Goal: Task Accomplishment & Management: Complete application form

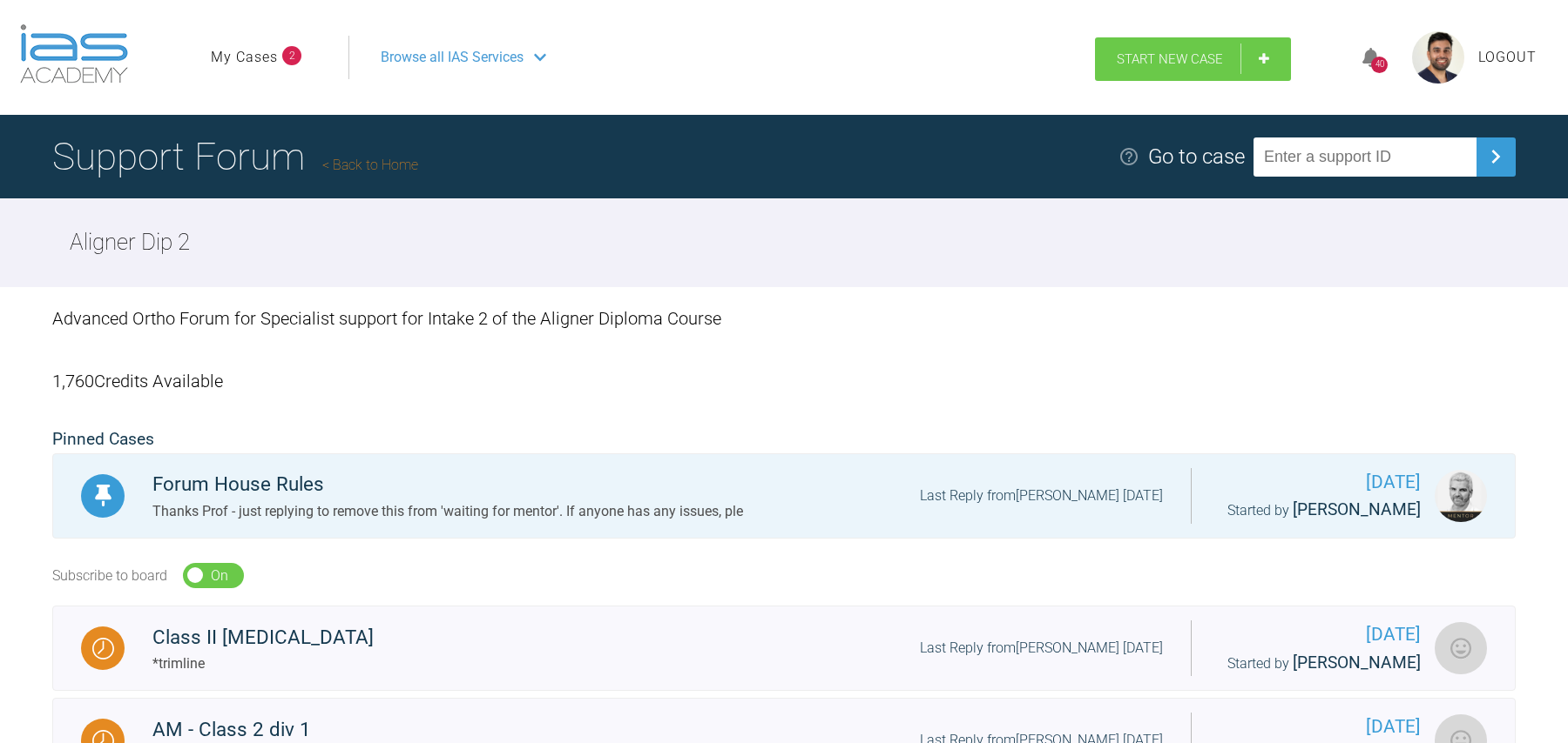
click at [1148, 63] on span "Start New Case" at bounding box center [1170, 59] width 106 height 16
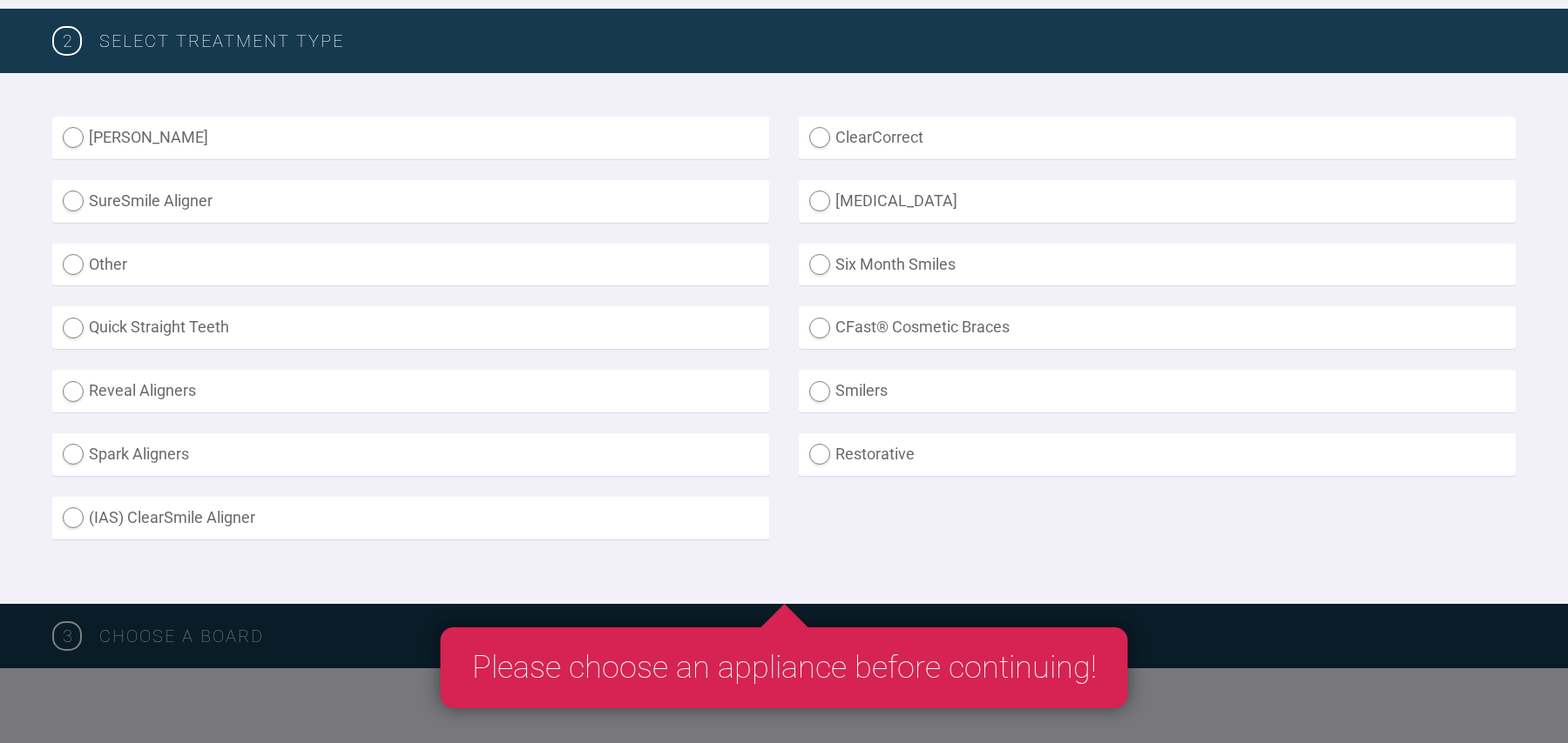
scroll to position [440, 0]
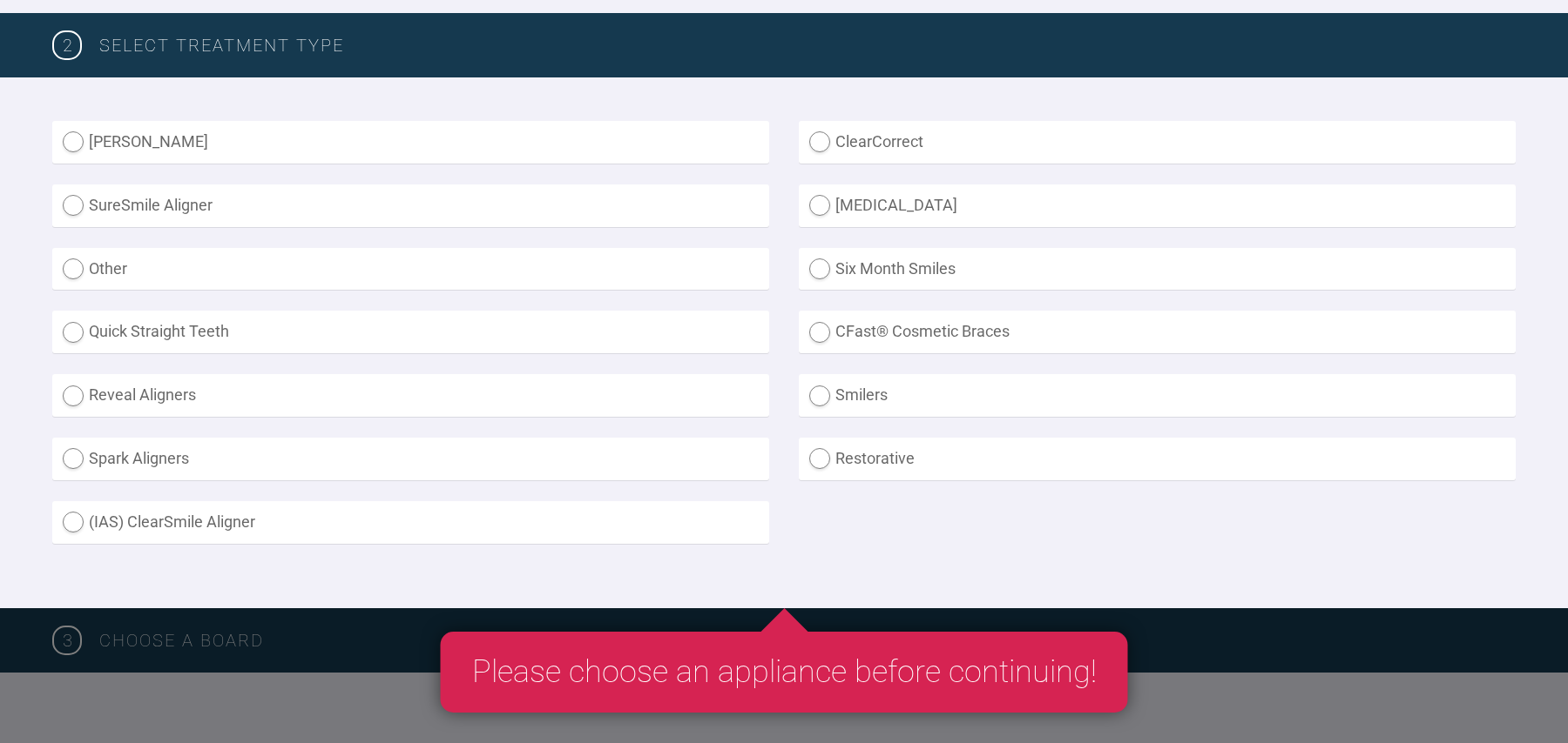
click at [570, 206] on label "SureSmile Aligner" at bounding box center [410, 206] width 717 height 42
radio Aligner "true"
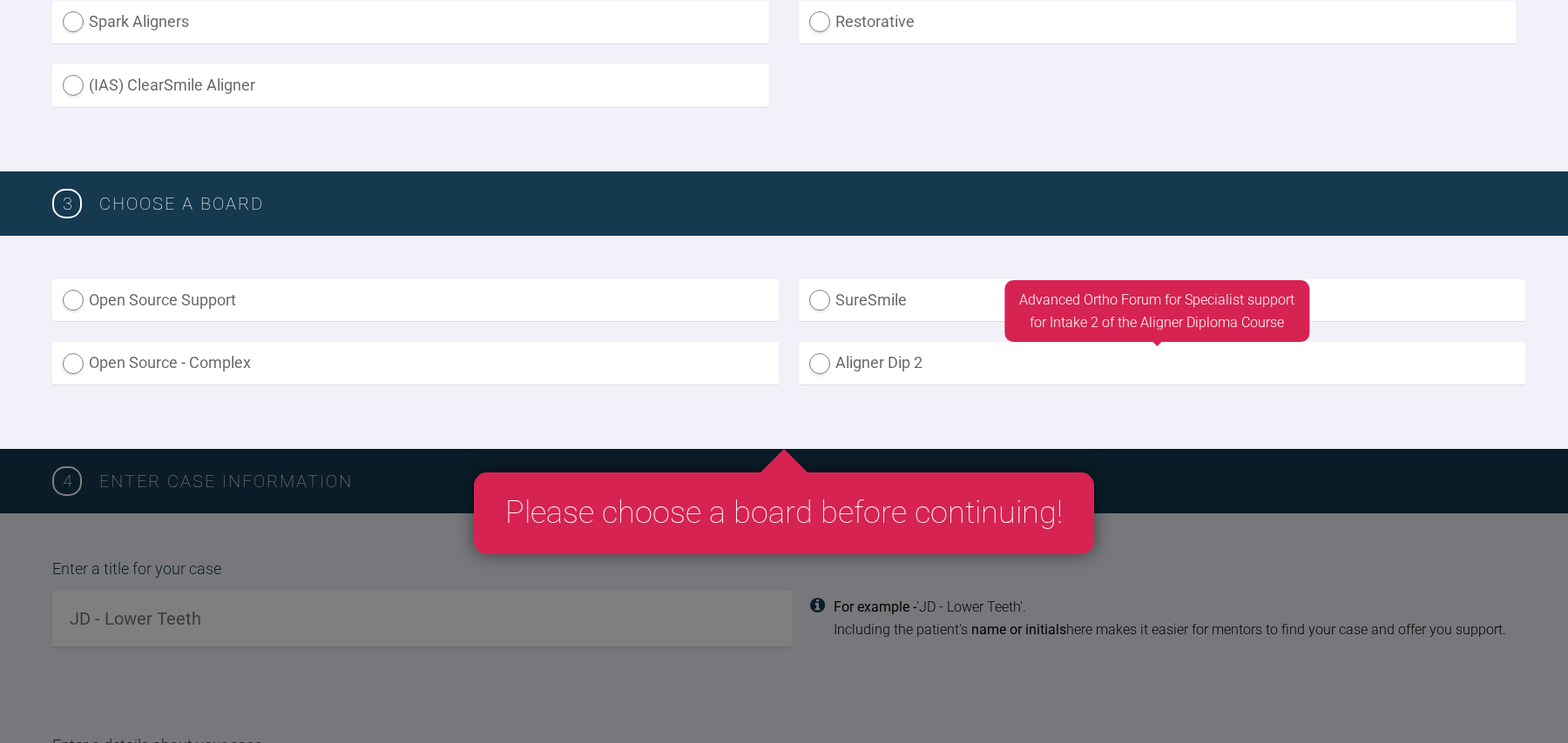
click at [957, 367] on label "Aligner Dip 2" at bounding box center [1162, 363] width 727 height 42
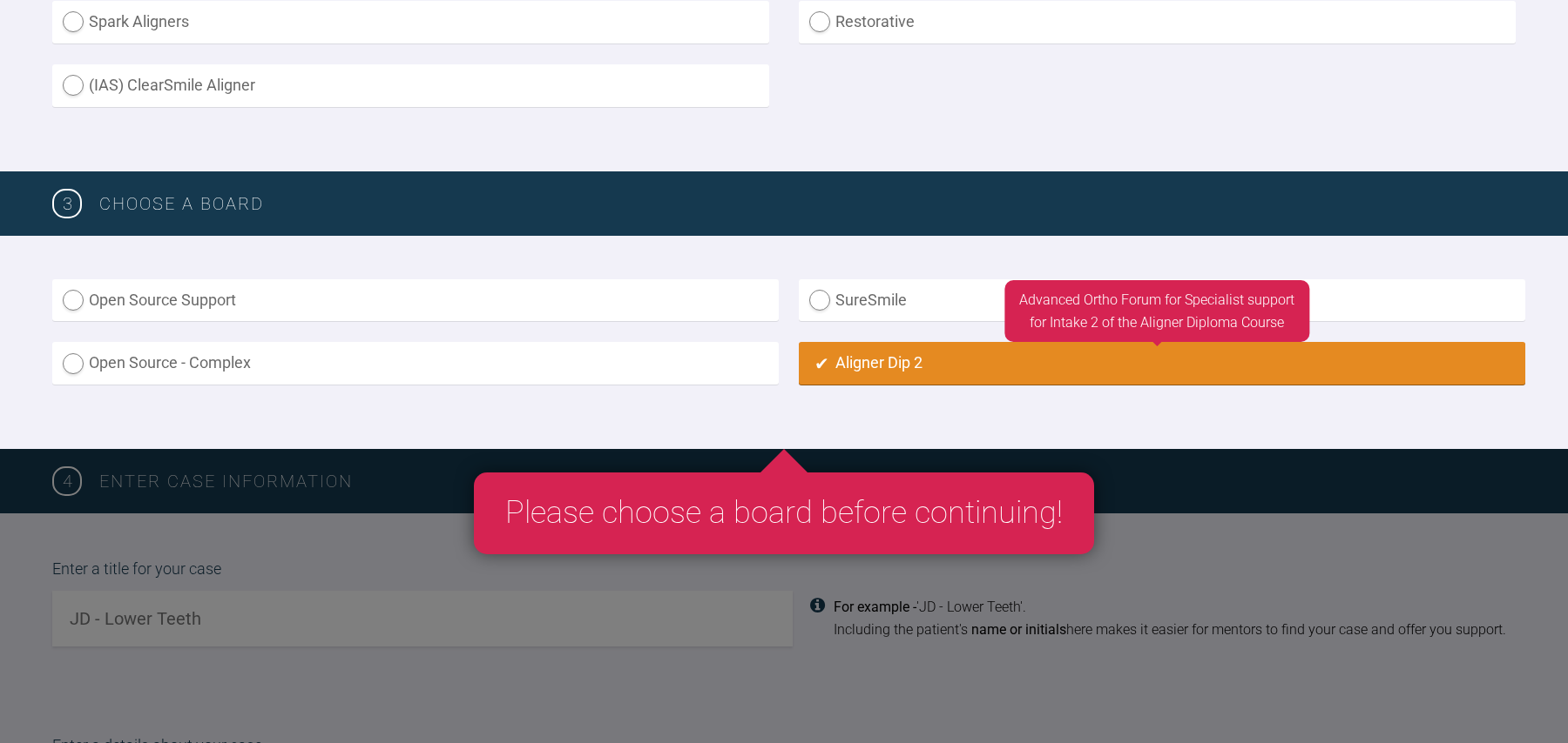
radio input "true"
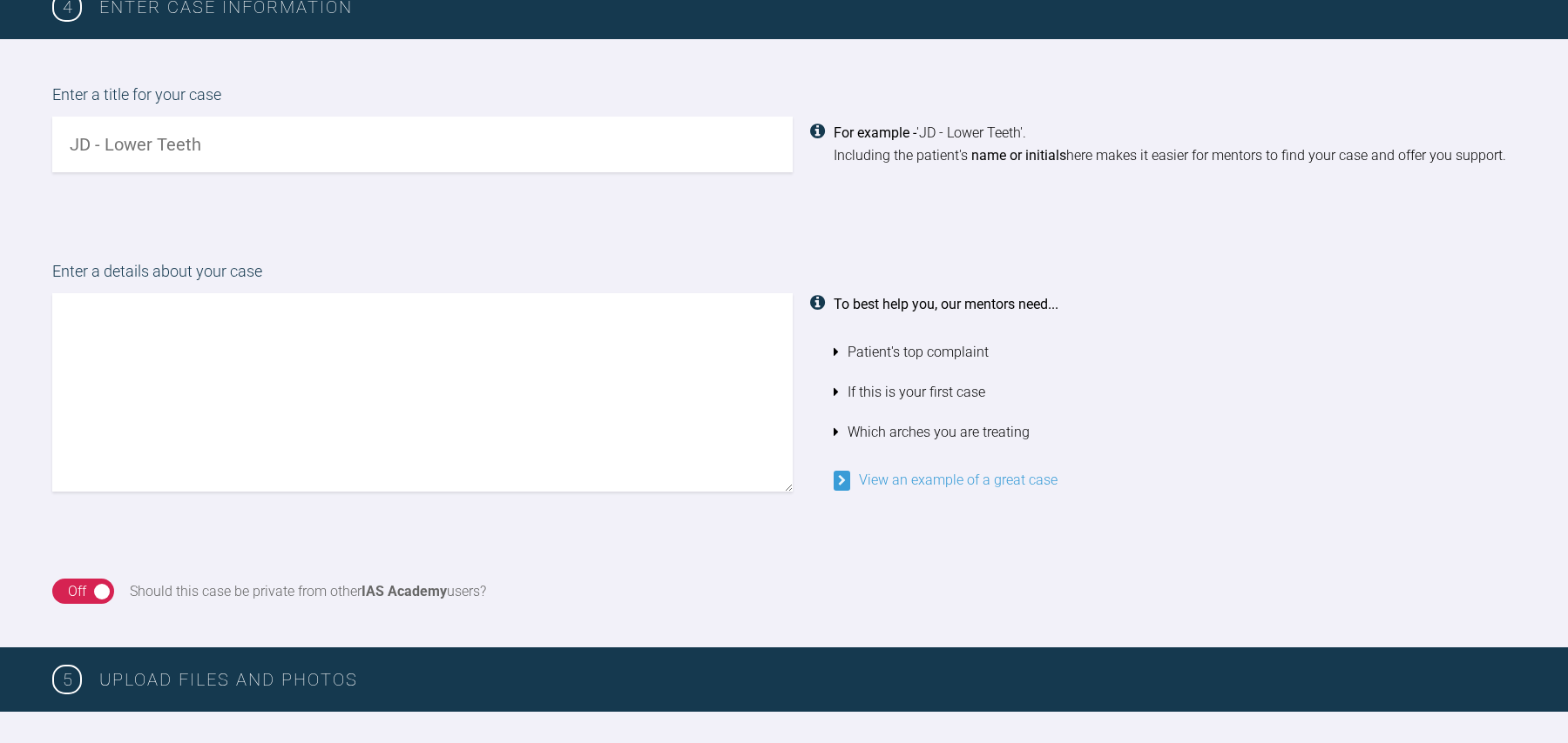
scroll to position [1389, 0]
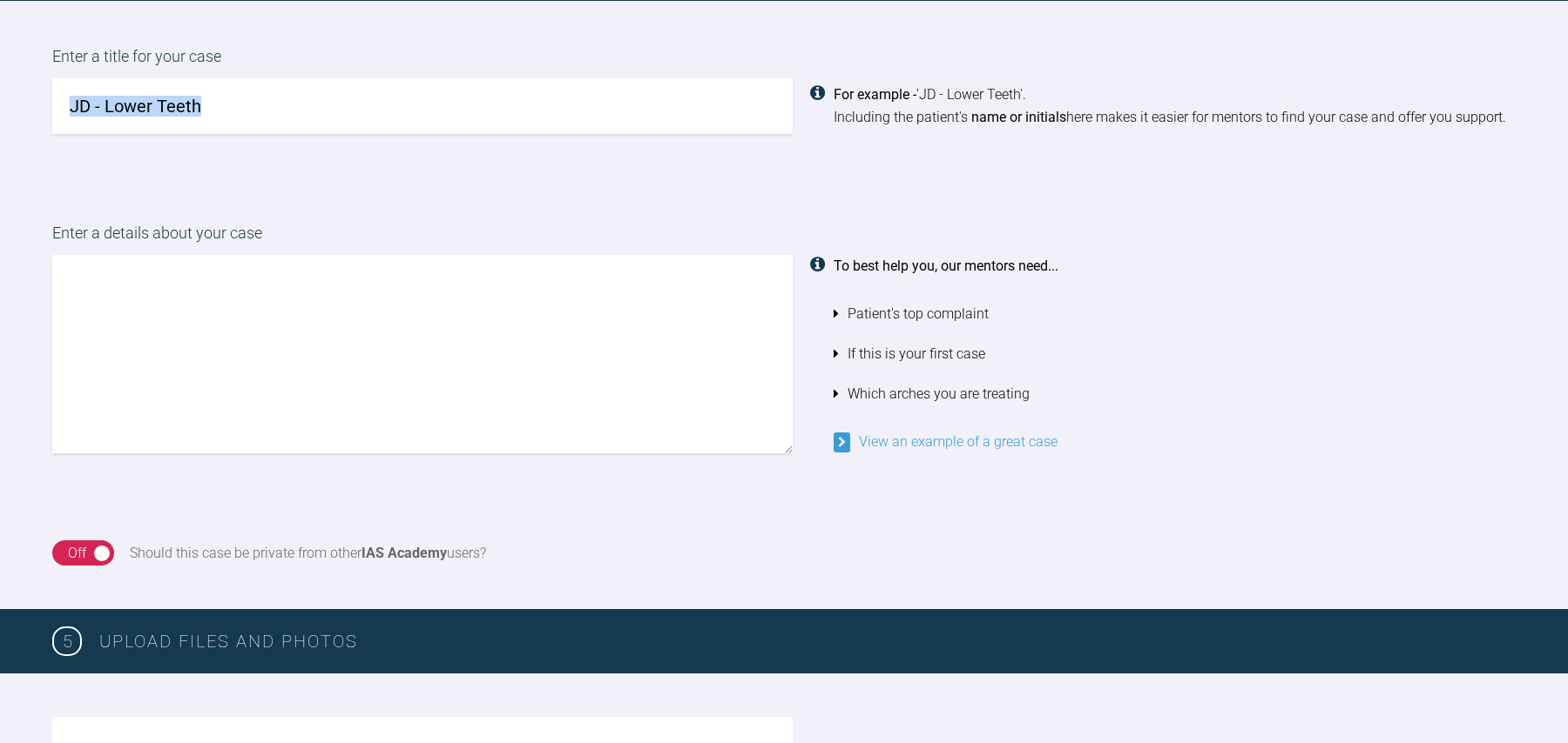
click at [568, 133] on div "Enter a title for your case For example - 'JD - Lower Teeth'. Including the pat…" at bounding box center [784, 89] width 1568 height 177
click at [568, 133] on input "text" at bounding box center [422, 106] width 741 height 55
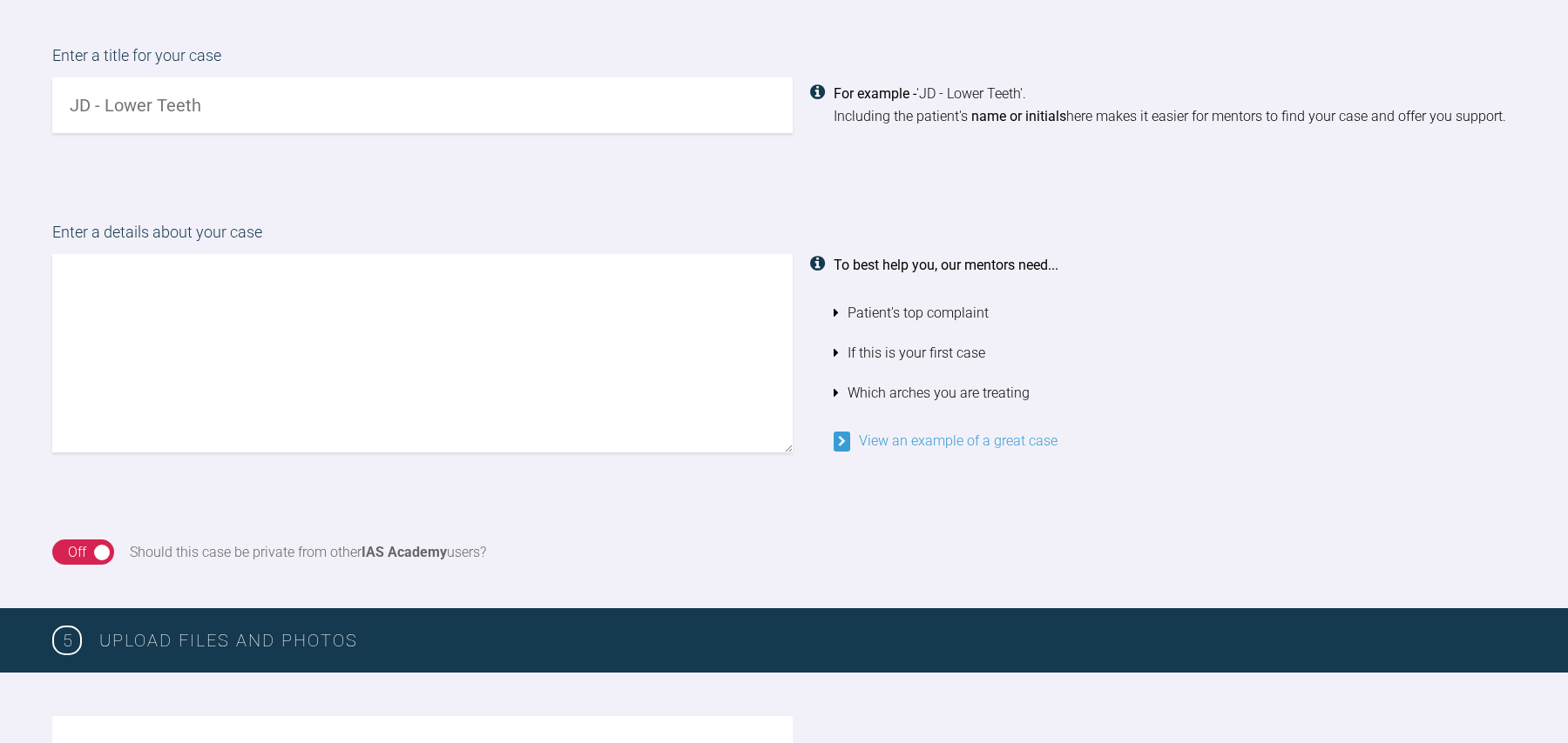
click at [445, 136] on div "Enter a title for your case For example - 'JD - Lower Teeth'. Including the pat…" at bounding box center [784, 88] width 1568 height 177
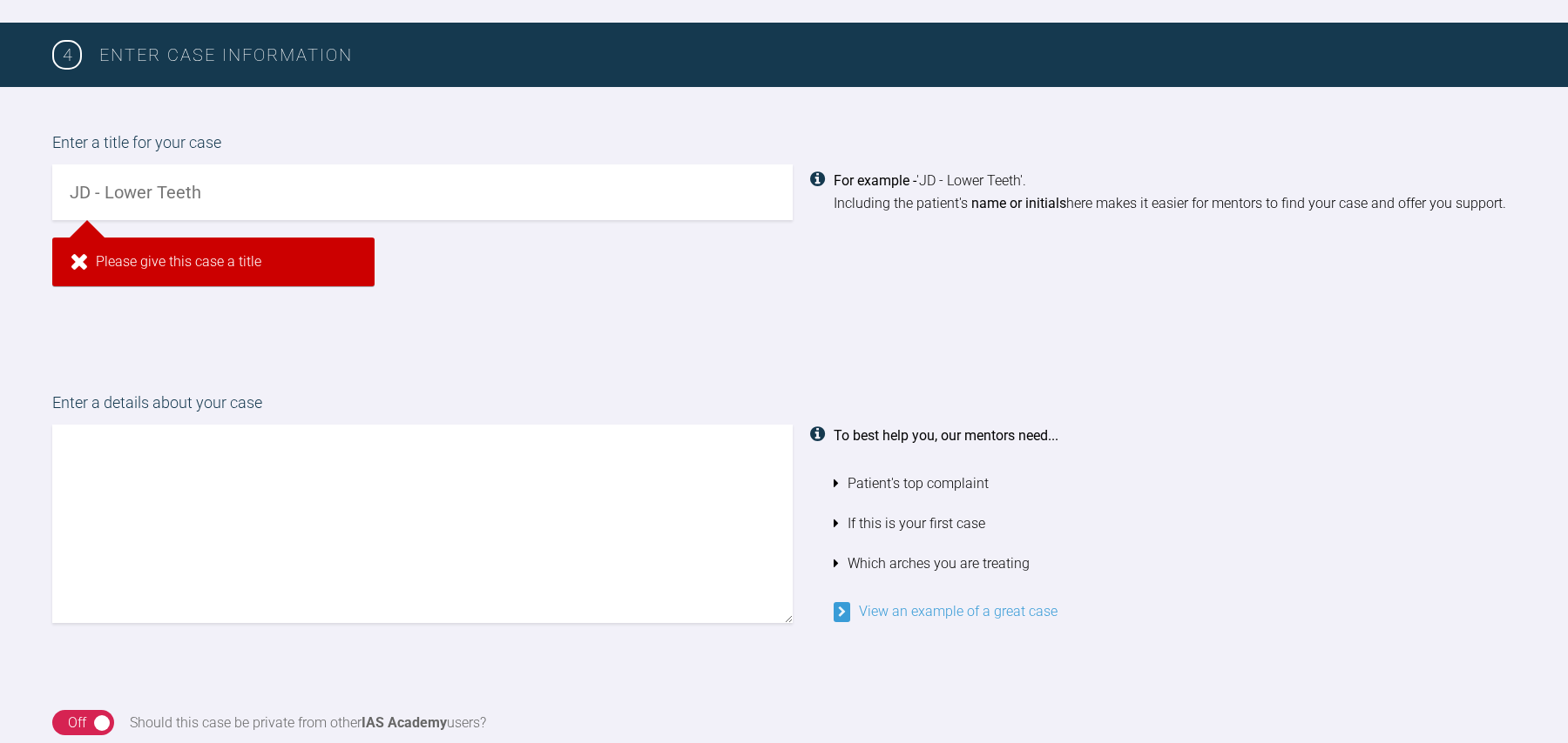
scroll to position [1267, 0]
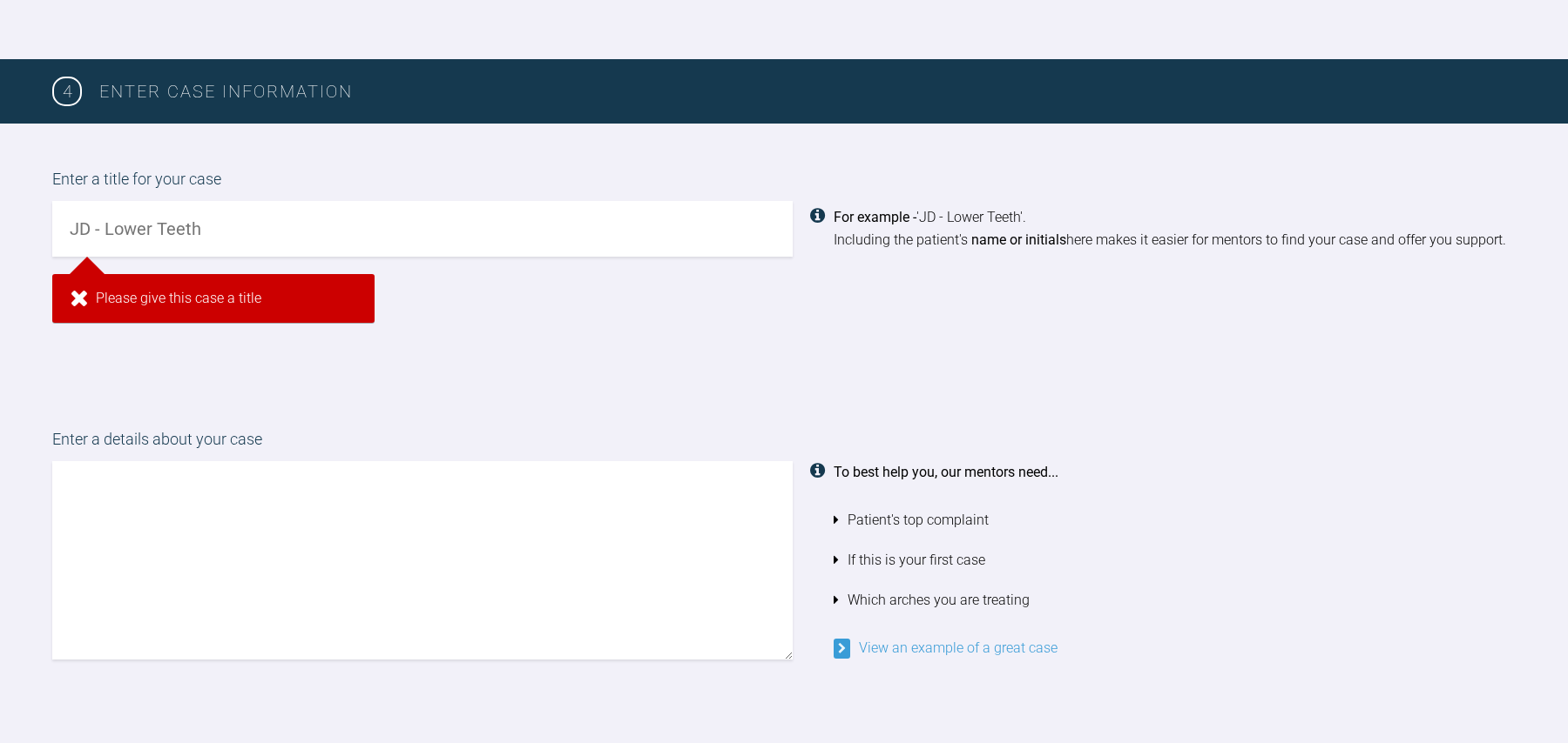
click at [341, 201] on input "text" at bounding box center [422, 229] width 741 height 55
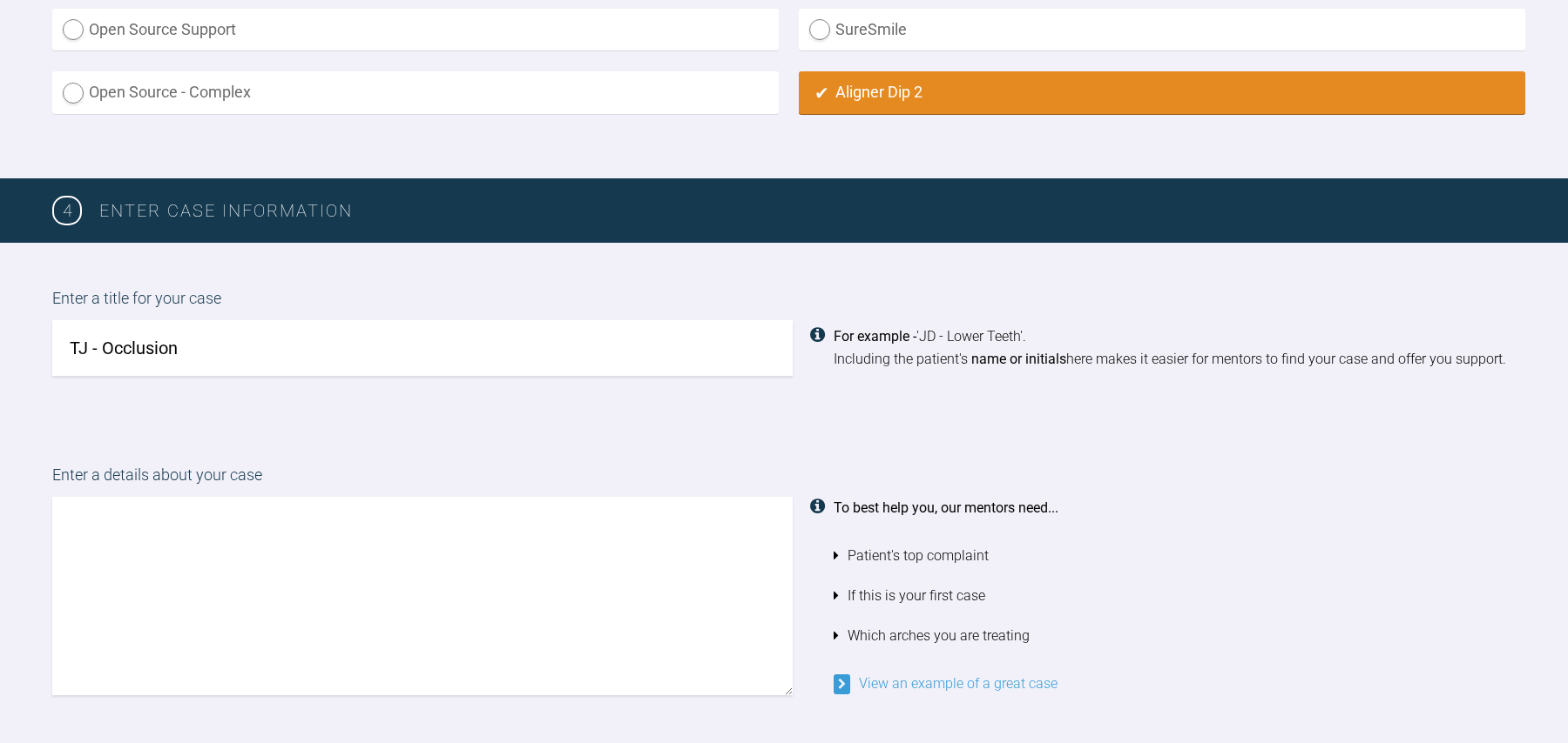
scroll to position [1210, 0]
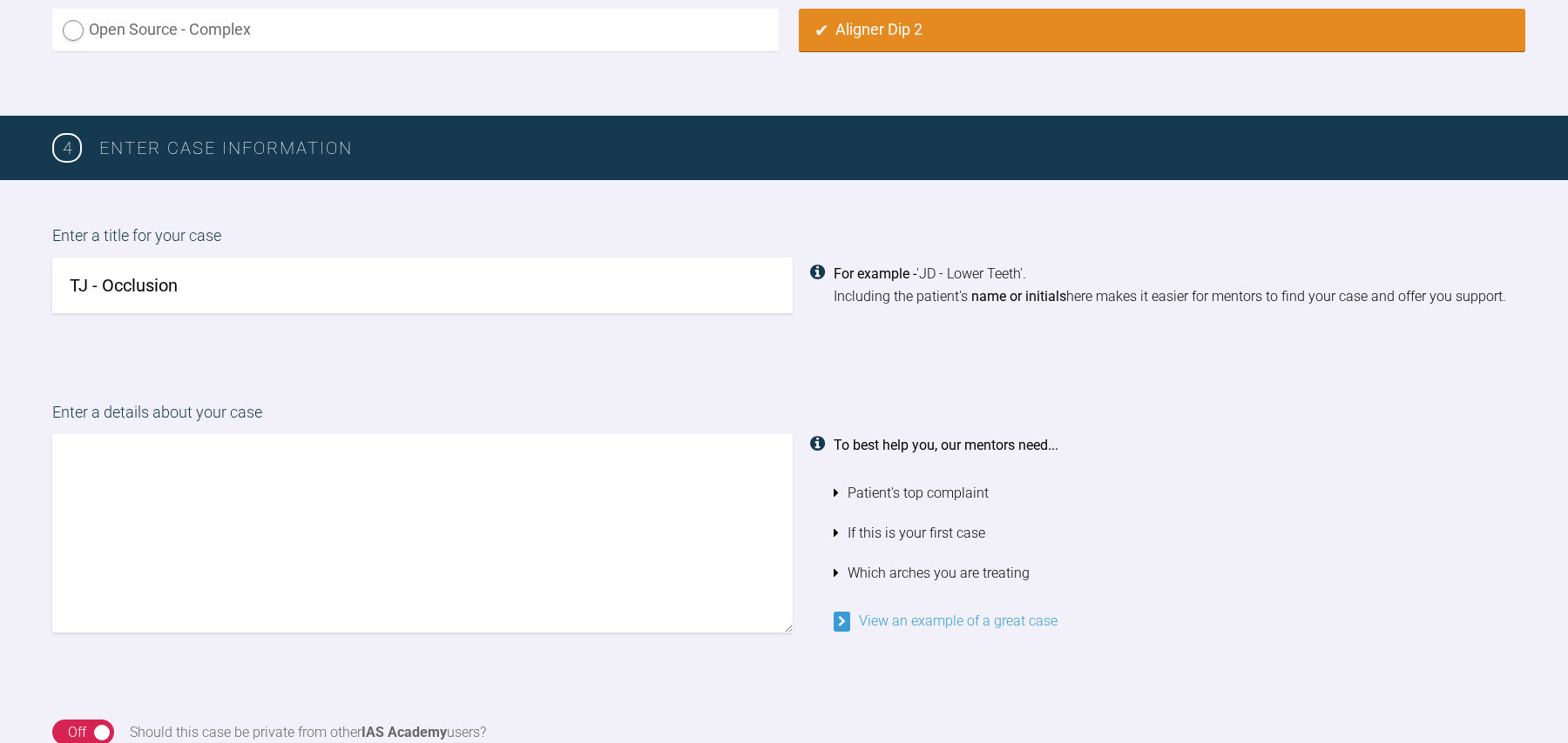
type input "TJ - Occlusion"
click at [405, 420] on label "Enter a details about your case" at bounding box center [784, 417] width 1464 height 34
click at [396, 497] on textarea at bounding box center [422, 533] width 741 height 198
type textarea "T"
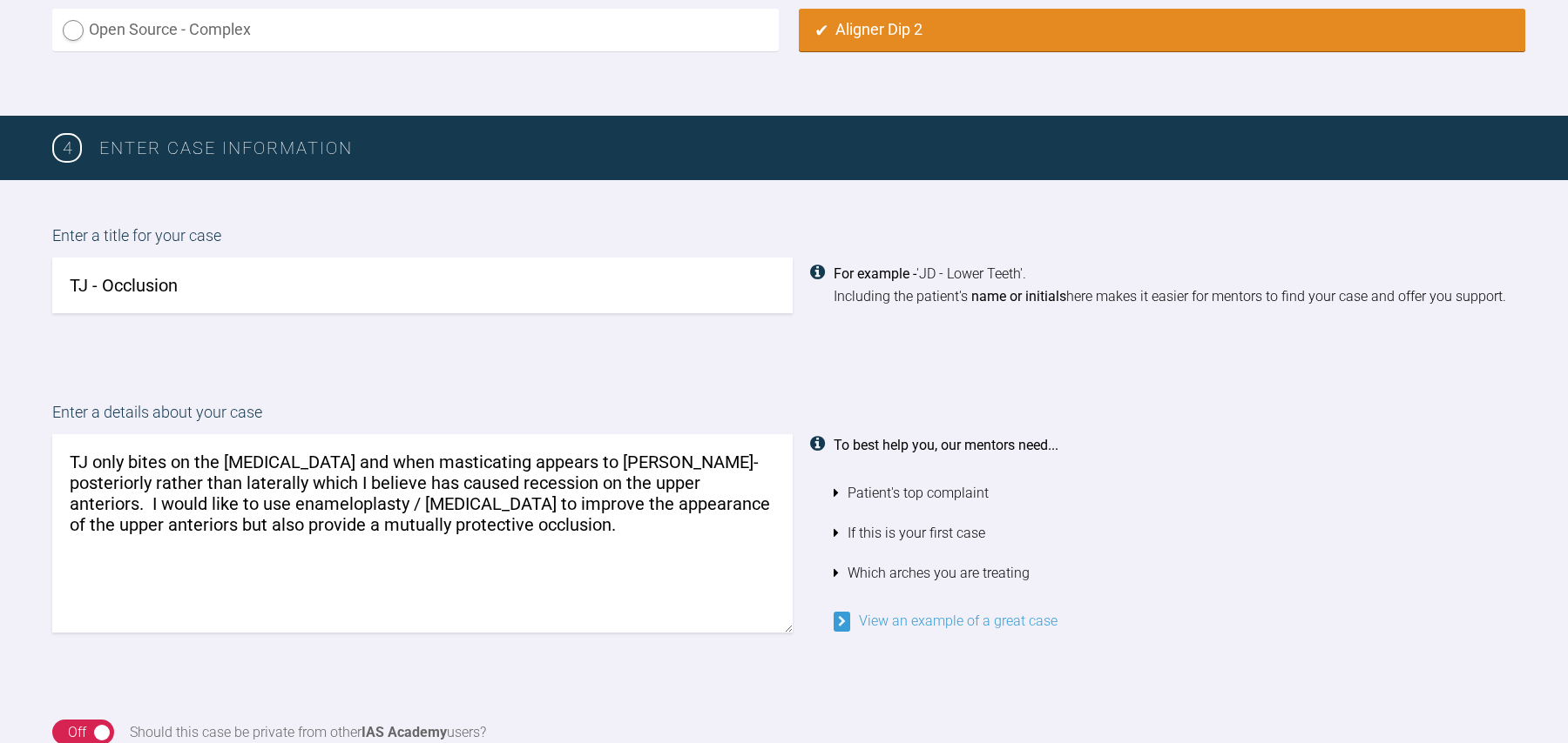
click at [449, 507] on textarea "TJ only bites on the [MEDICAL_DATA] and when masticating appears to [PERSON_NAM…" at bounding box center [422, 533] width 741 height 198
click at [636, 524] on textarea "TJ only bites on the [MEDICAL_DATA] and when masticating appears to [PERSON_NAM…" at bounding box center [422, 533] width 741 height 198
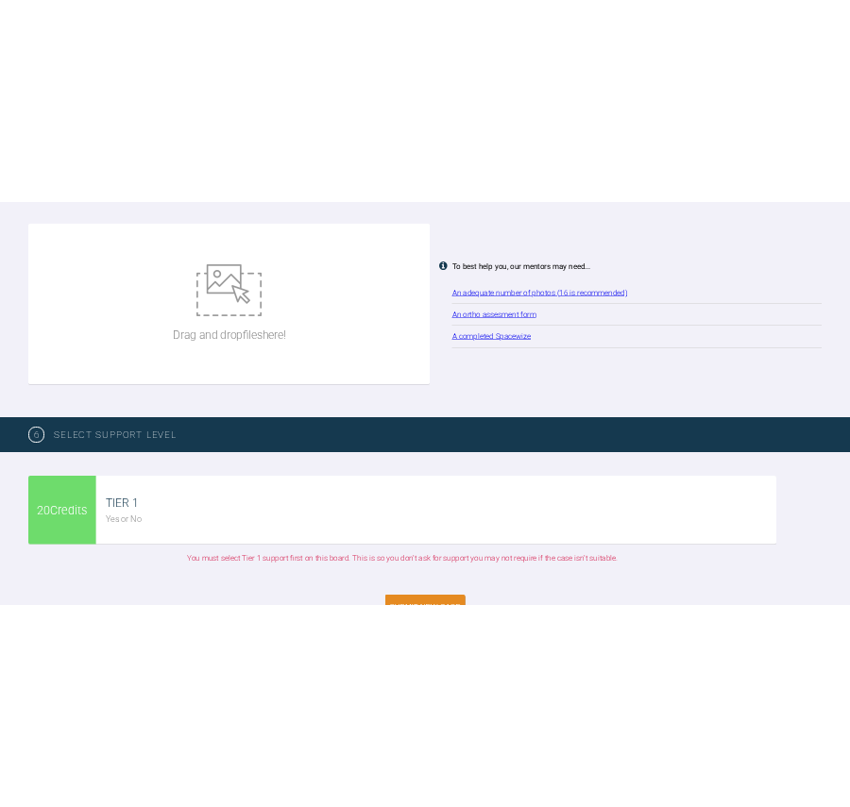
scroll to position [2079, 0]
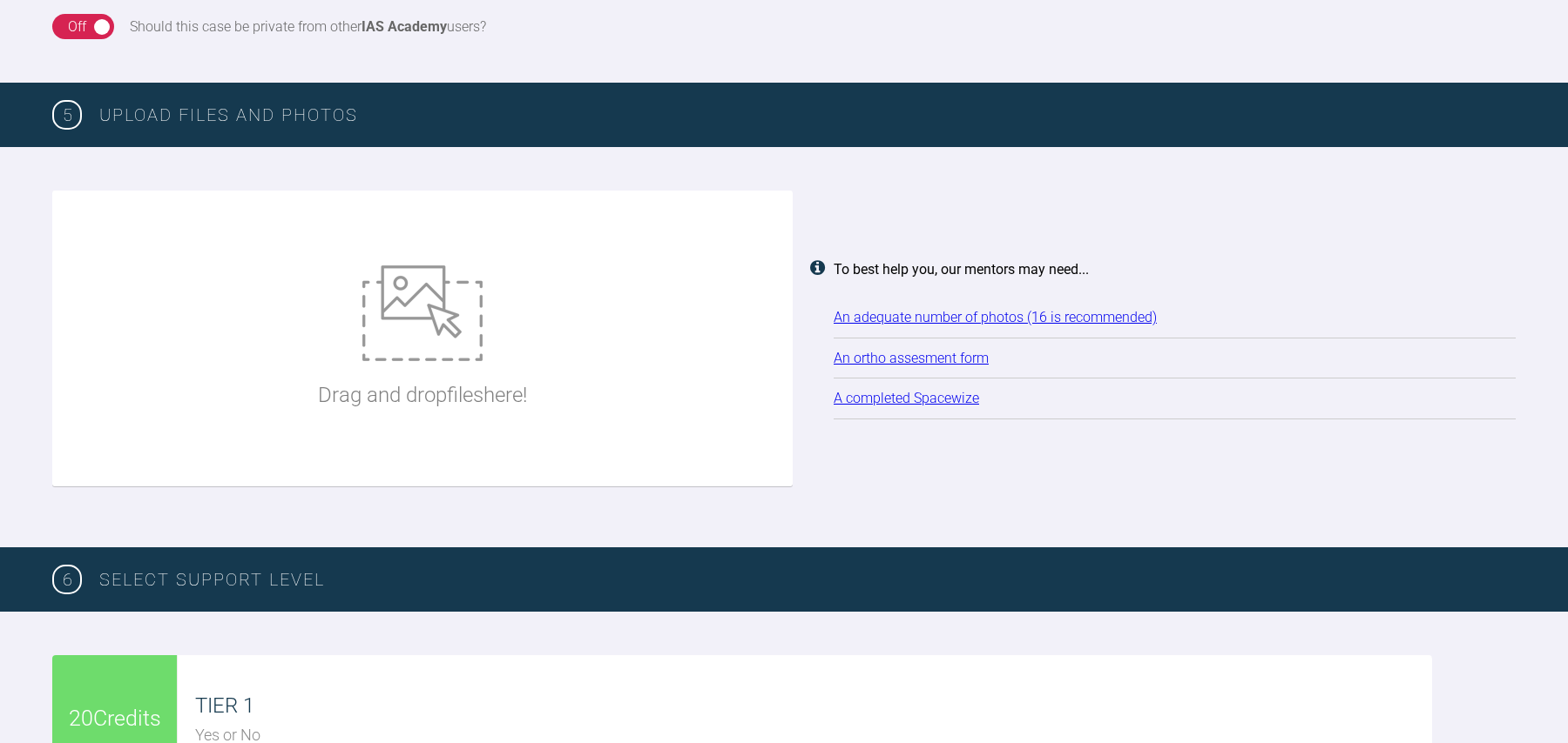
type textarea "TJ only bites on the [MEDICAL_DATA] and when masticating appears to [PERSON_NAM…"
click at [485, 322] on div "Drag and drop files here!" at bounding box center [422, 338] width 209 height 261
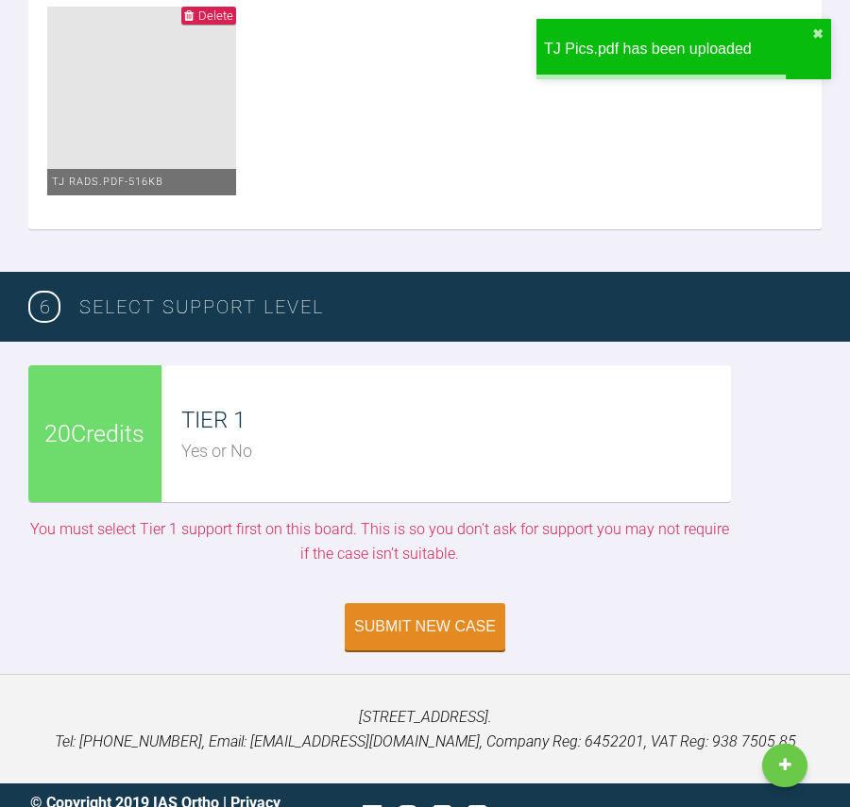
scroll to position [2484, 0]
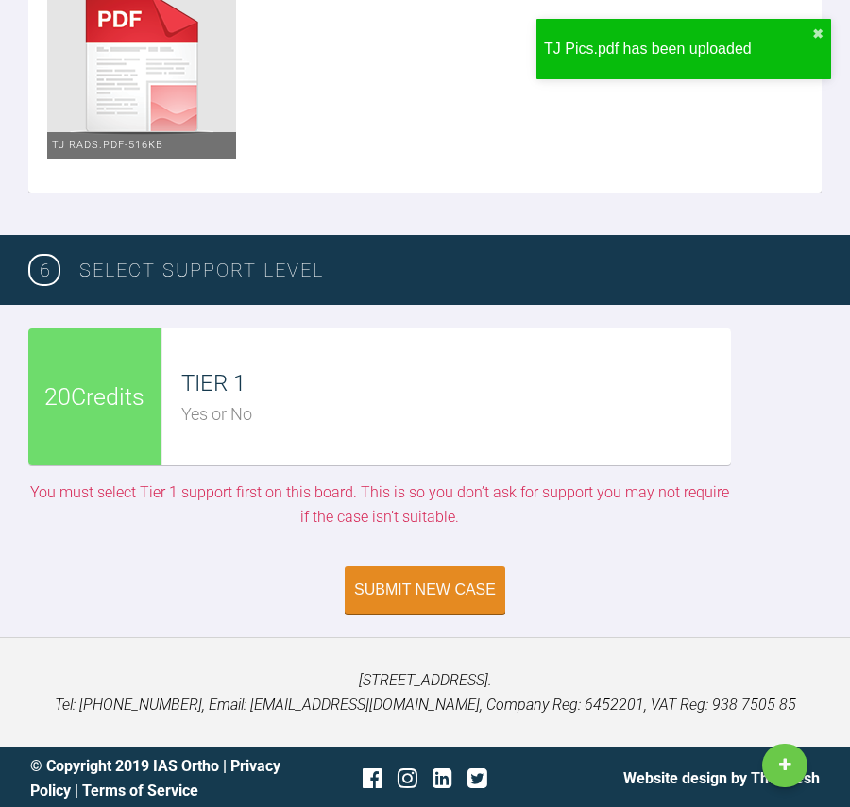
click at [423, 396] on div "TIER 1" at bounding box center [456, 383] width 550 height 36
click at [260, 430] on div "TIER 1 Yes or No" at bounding box center [446, 397] width 568 height 137
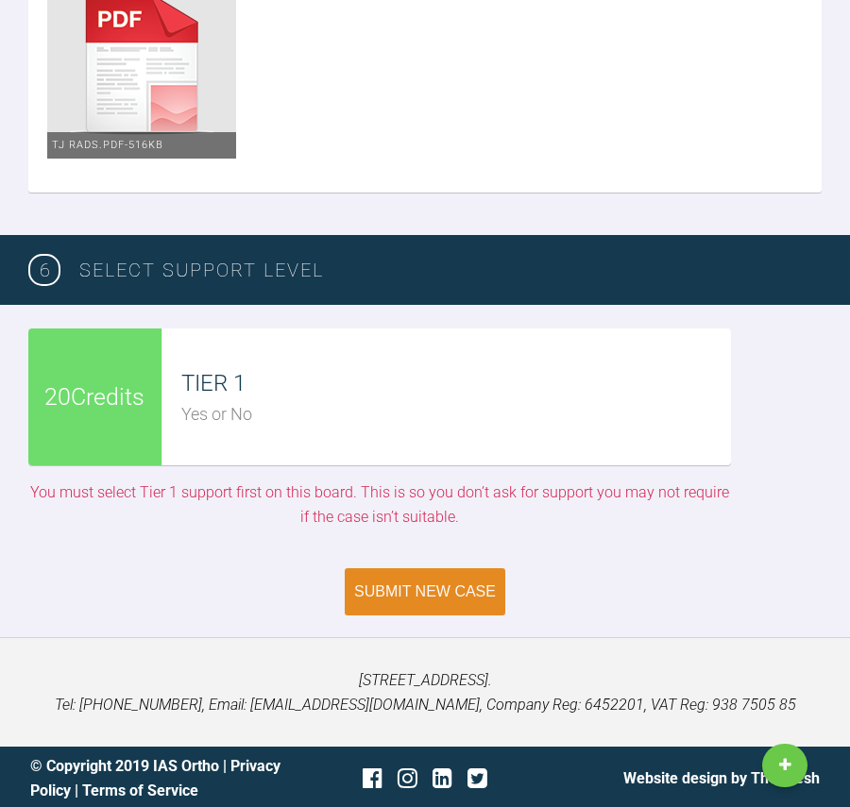
click at [402, 584] on div "Submit New Case" at bounding box center [425, 592] width 142 height 17
